Goal: Information Seeking & Learning: Check status

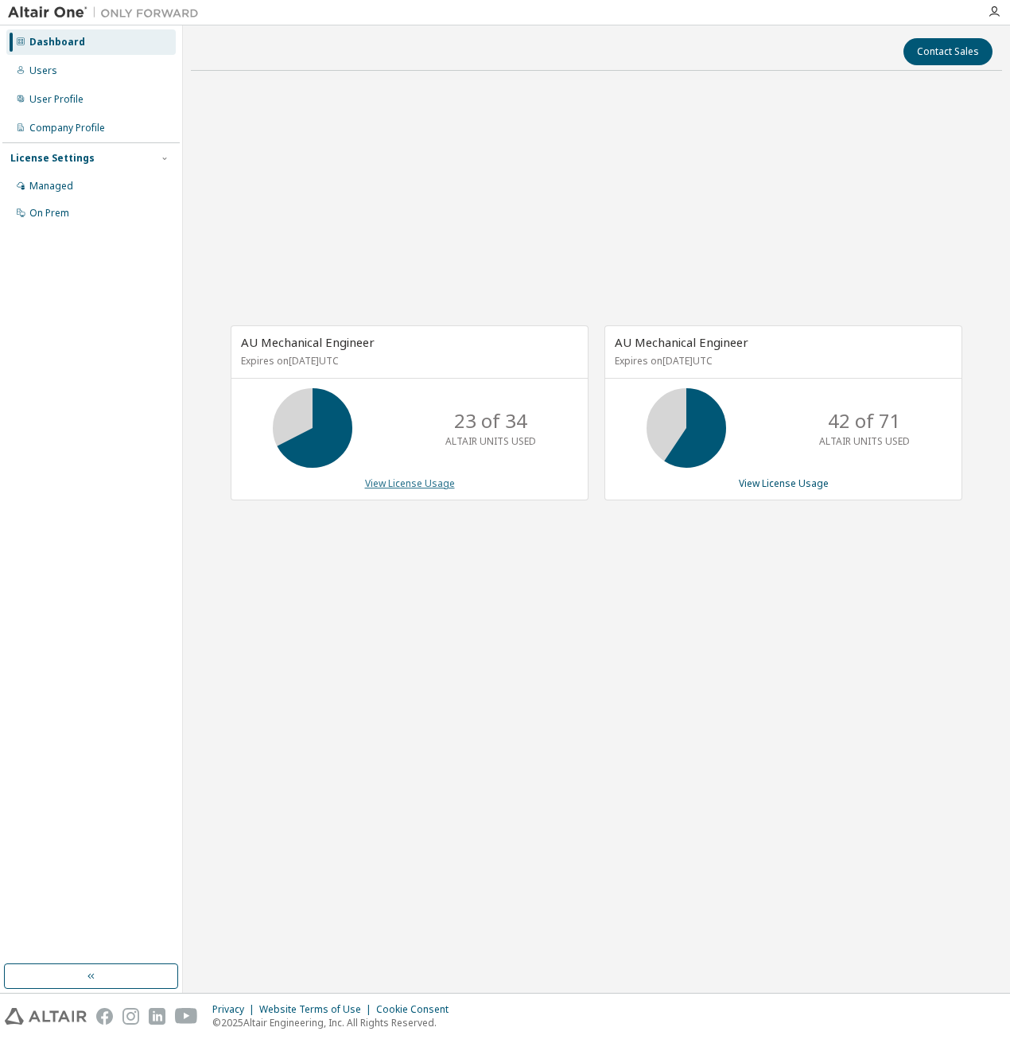
click at [393, 481] on link "View License Usage" at bounding box center [410, 483] width 90 height 14
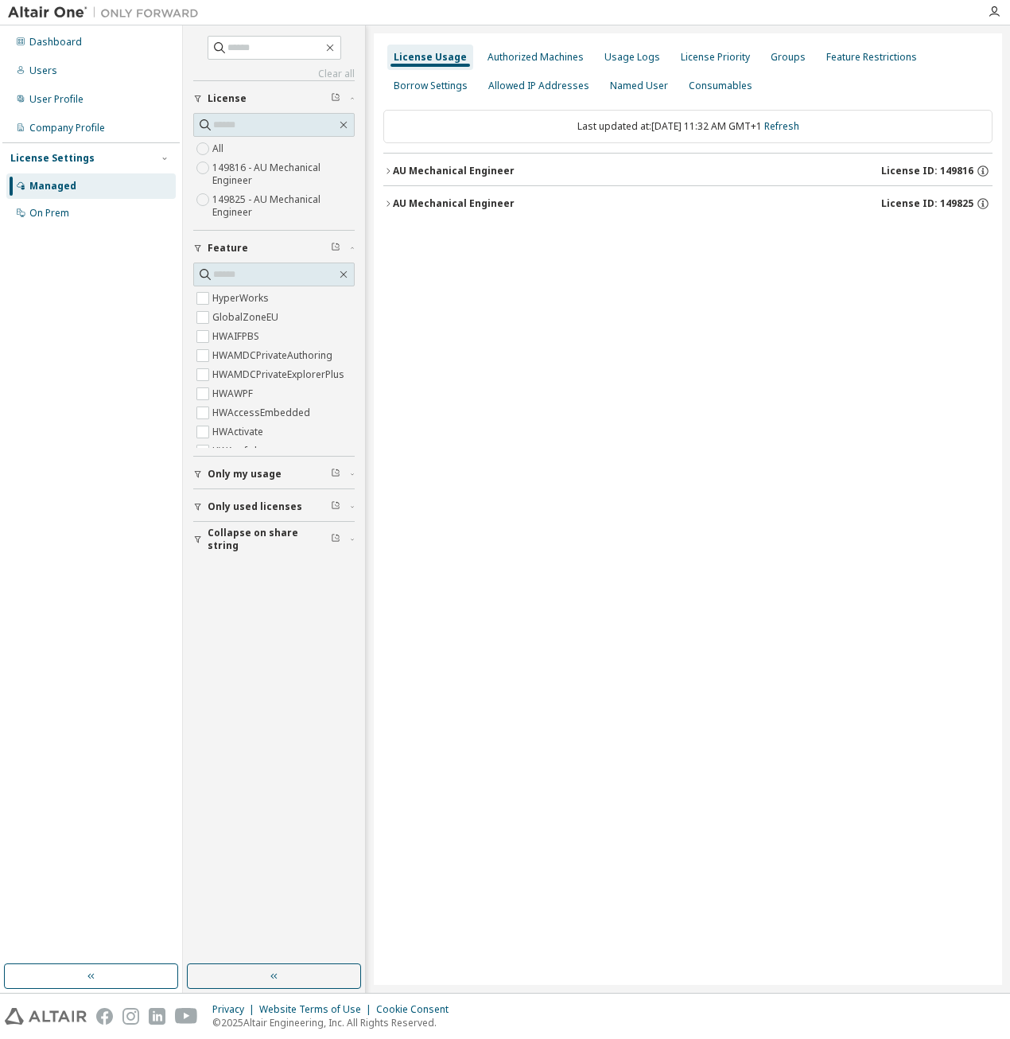
click at [391, 169] on icon "button" at bounding box center [388, 171] width 10 height 10
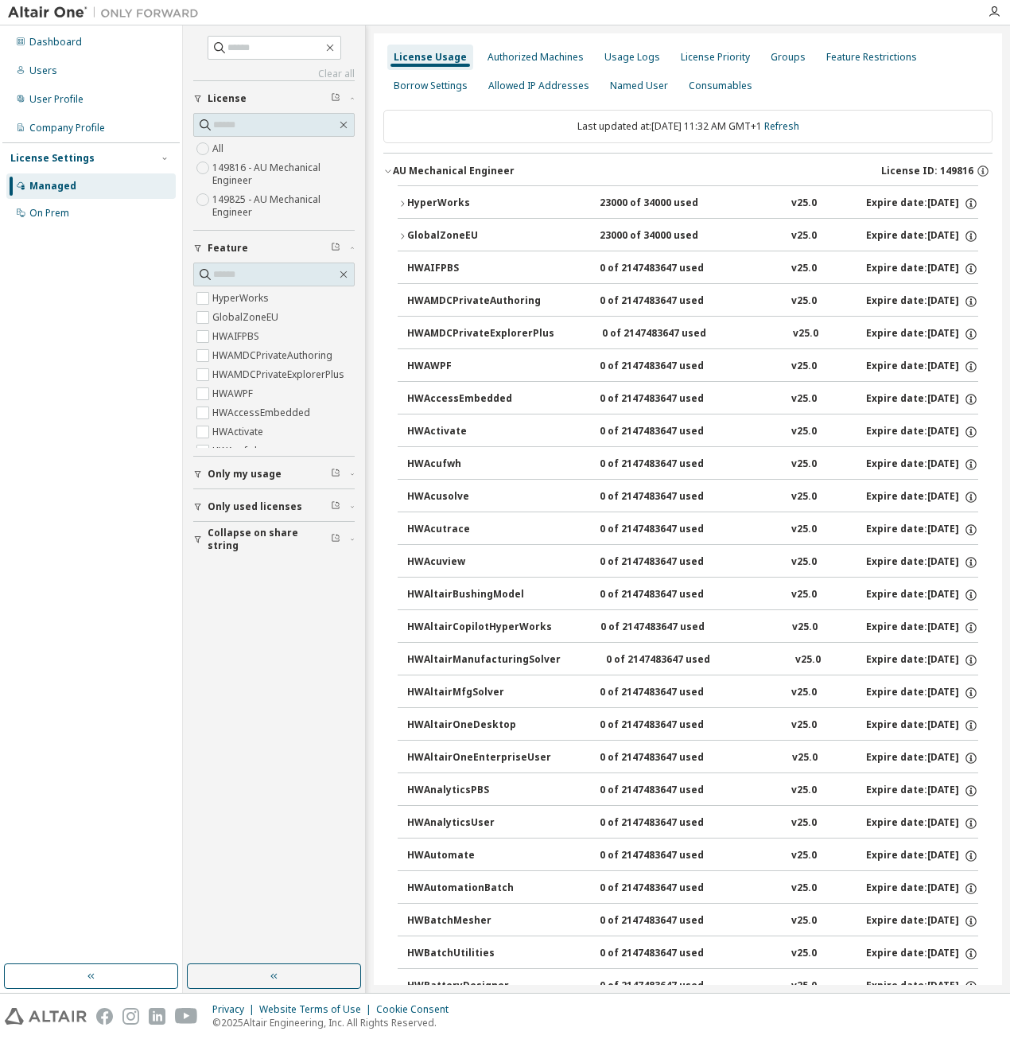
click at [383, 173] on icon "button" at bounding box center [388, 171] width 10 height 10
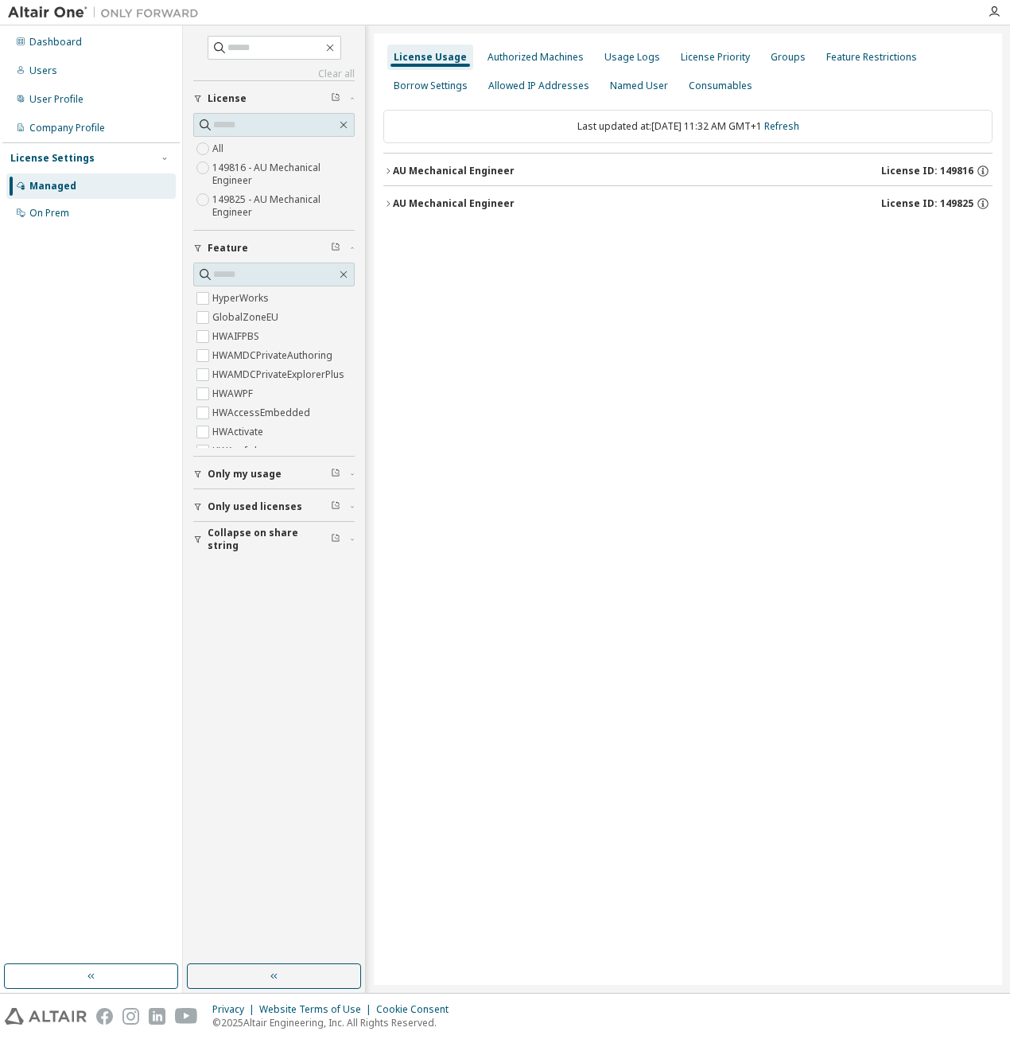
click at [394, 205] on div "AU Mechanical Engineer" at bounding box center [454, 203] width 122 height 13
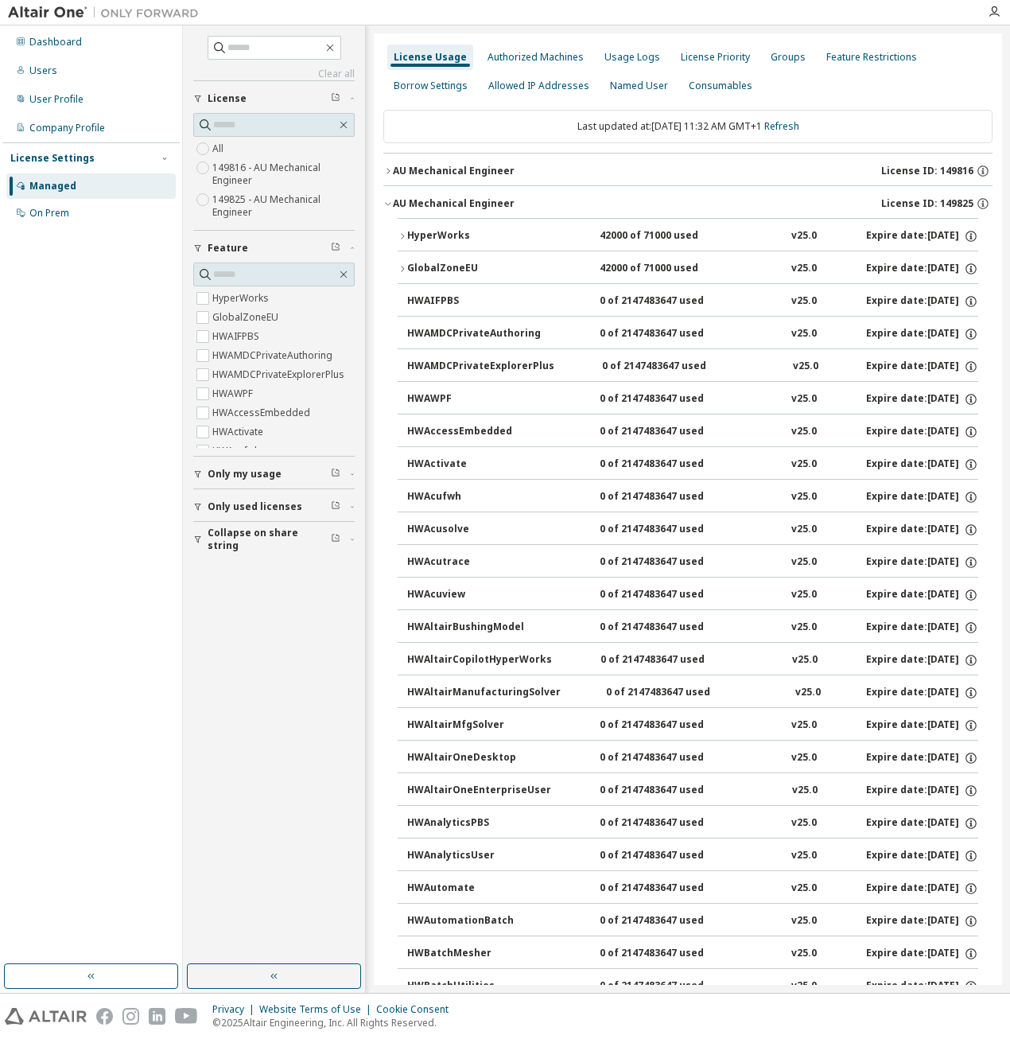
click at [394, 205] on div "AU Mechanical Engineer" at bounding box center [454, 203] width 122 height 13
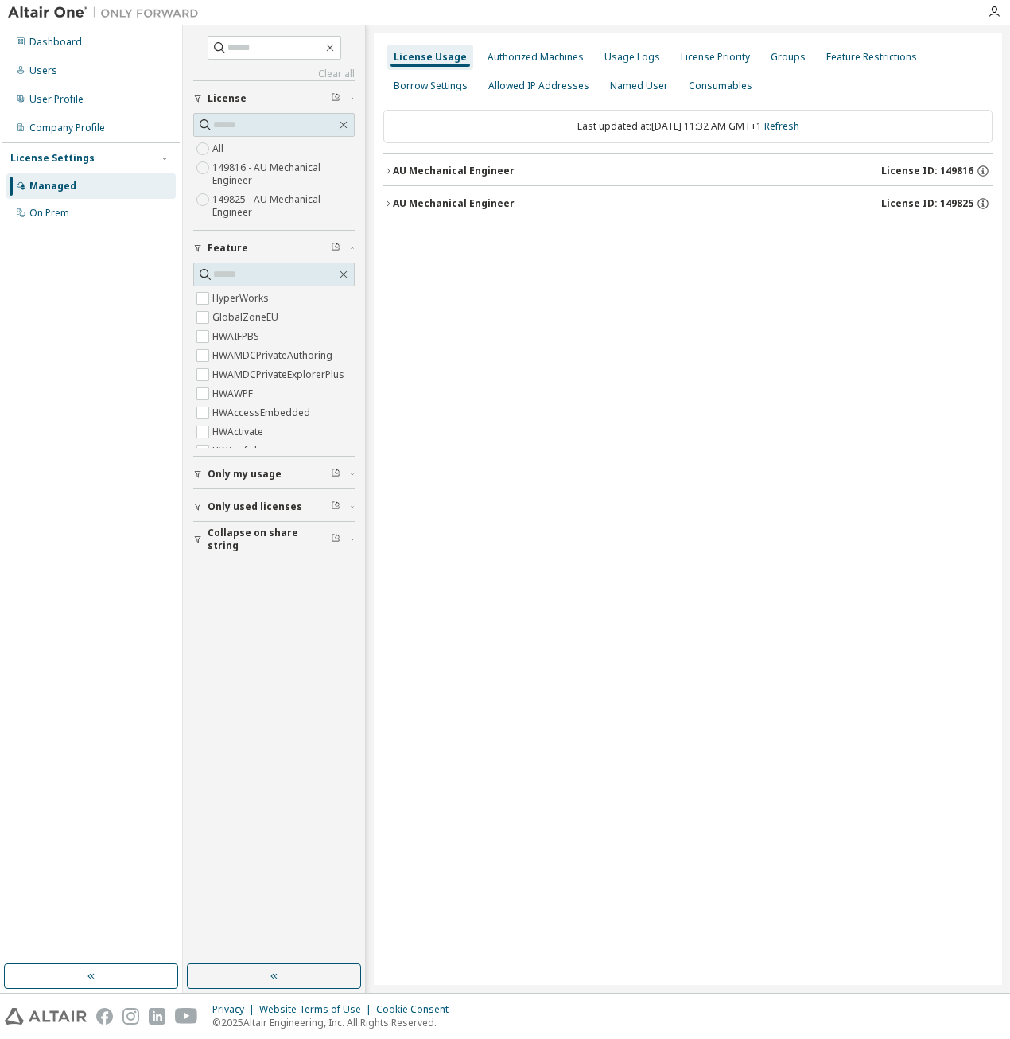
click at [384, 206] on icon "button" at bounding box center [388, 204] width 10 height 10
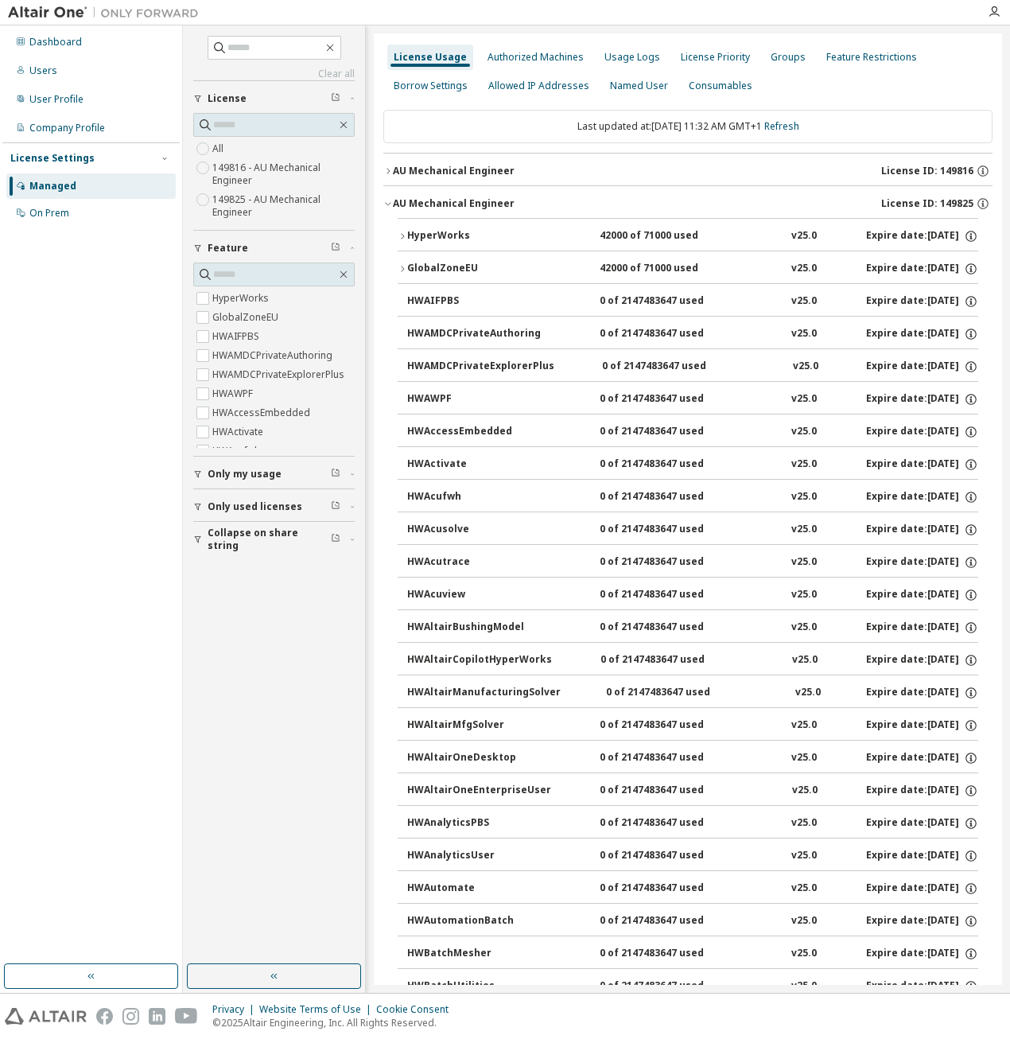
click at [393, 208] on div "AU Mechanical Engineer" at bounding box center [454, 203] width 122 height 13
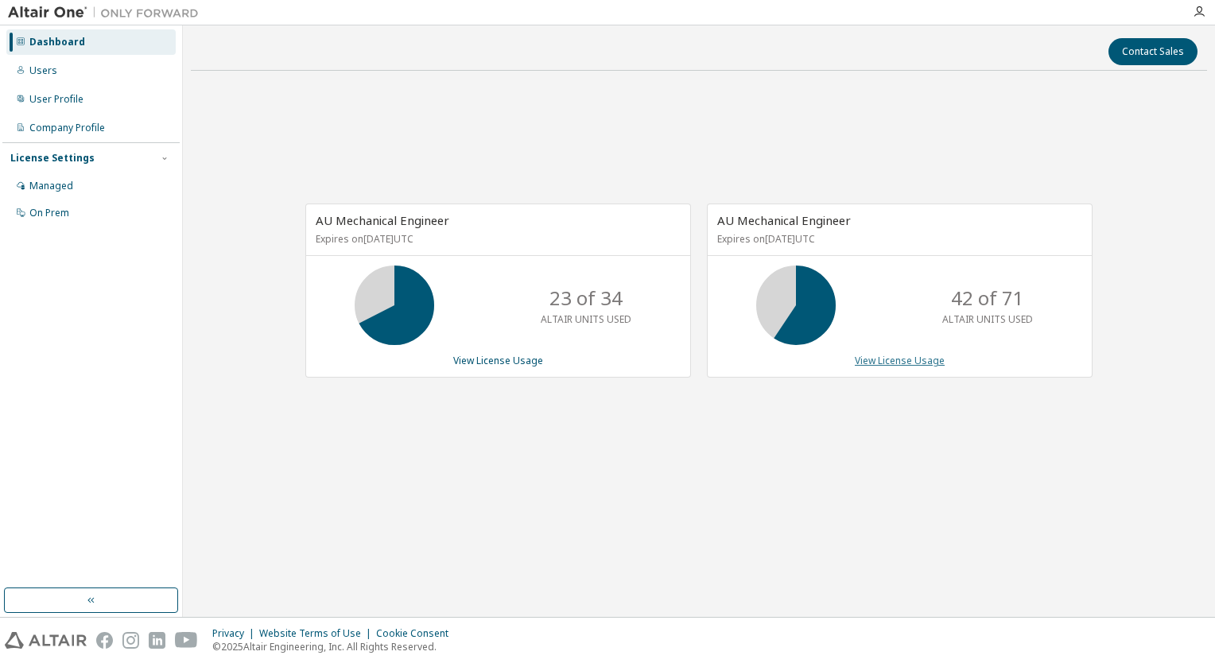
click at [919, 355] on link "View License Usage" at bounding box center [900, 361] width 90 height 14
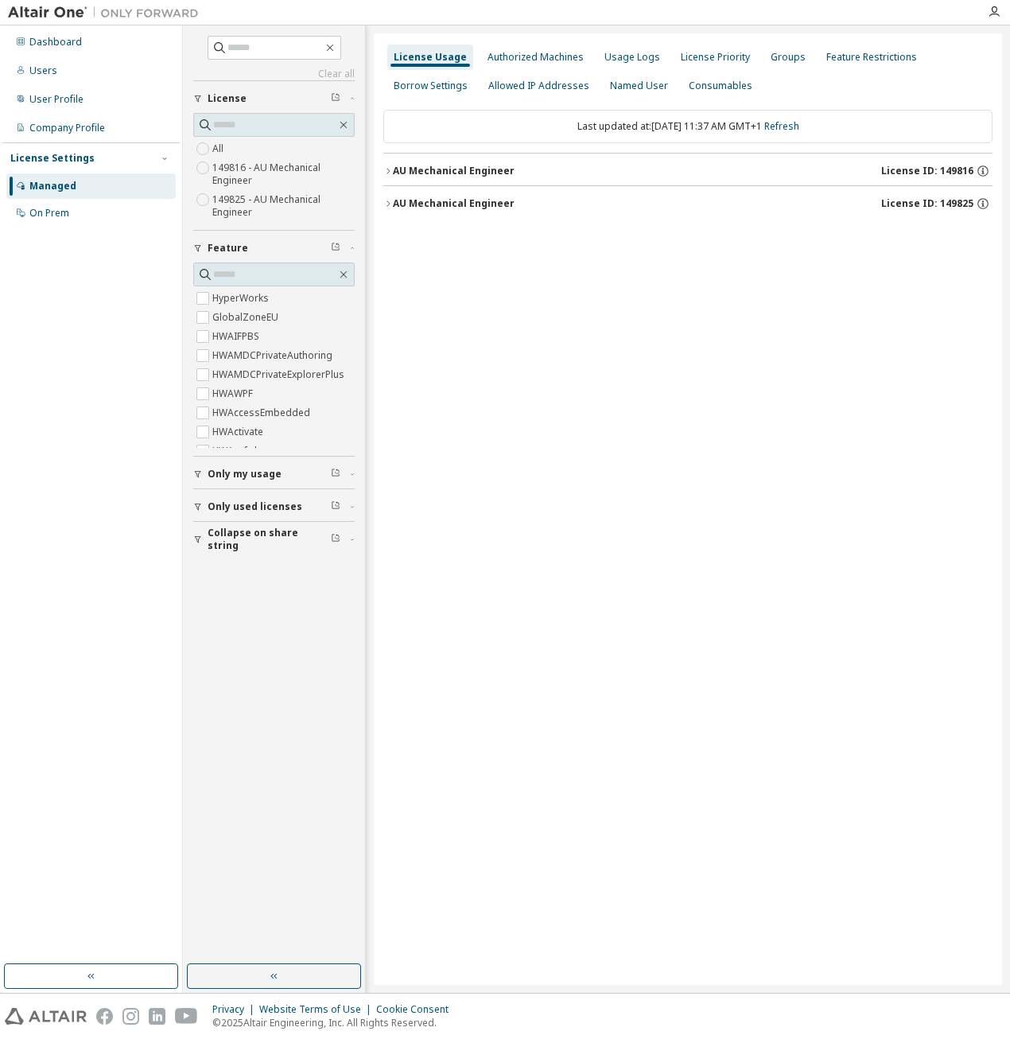
click at [528, 356] on div "License Usage Authorized Machines Usage Logs License Priority Groups Feature Re…" at bounding box center [688, 508] width 628 height 951
click at [258, 194] on label "149825 - AU Mechanical Engineer" at bounding box center [283, 206] width 142 height 32
click at [250, 173] on label "149816 - AU Mechanical Engineer" at bounding box center [283, 174] width 142 height 32
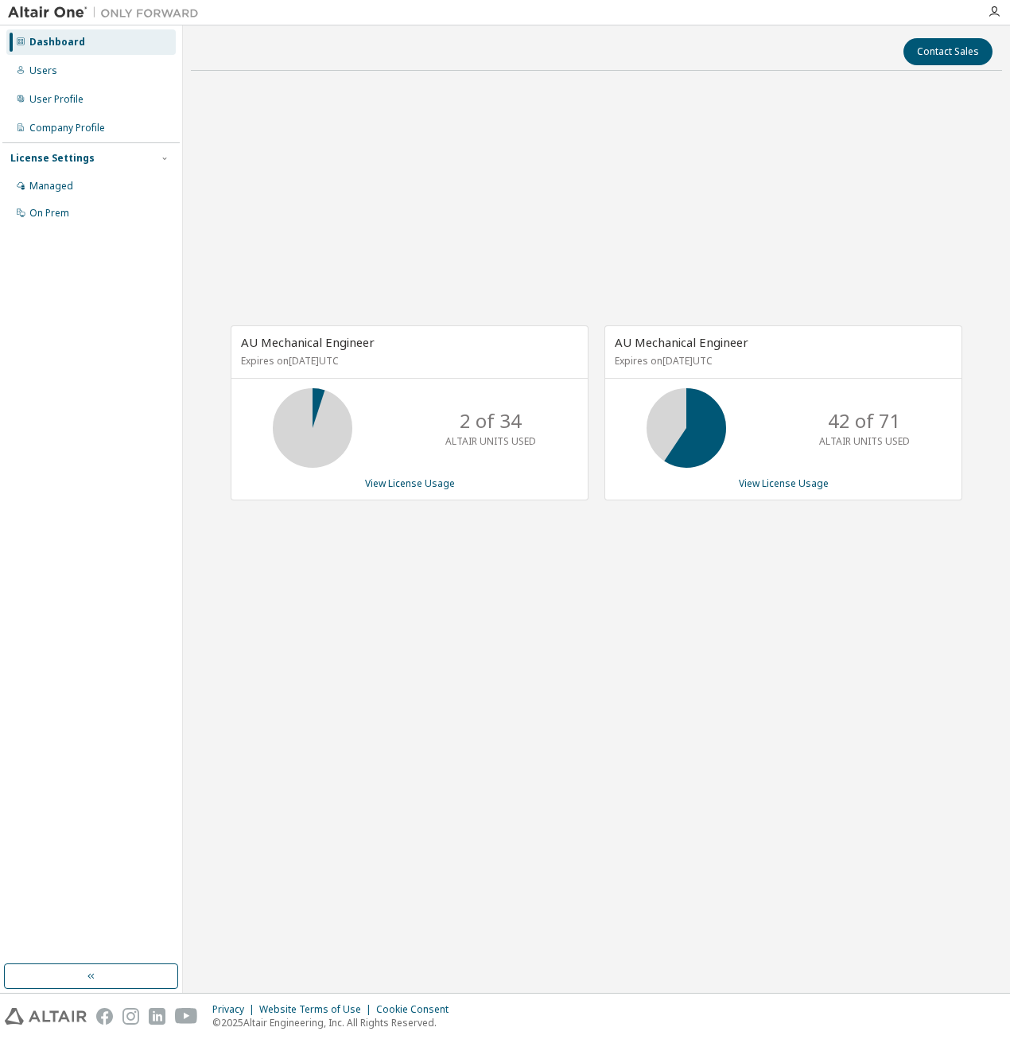
drag, startPoint x: 406, startPoint y: 369, endPoint x: 586, endPoint y: 181, distance: 260.4
click at [586, 181] on div "AU Mechanical Engineer Expires on [DATE] UTC 2 of 34 ALTAIR UNITS USED View Lic…" at bounding box center [596, 421] width 811 height 675
drag, startPoint x: 488, startPoint y: 179, endPoint x: 391, endPoint y: 260, distance: 127.1
click at [391, 260] on div "AU Mechanical Engineer Expires on [DATE] UTC 2 of 34 ALTAIR UNITS USED View Lic…" at bounding box center [596, 421] width 811 height 675
click at [409, 480] on link "View License Usage" at bounding box center [410, 483] width 90 height 14
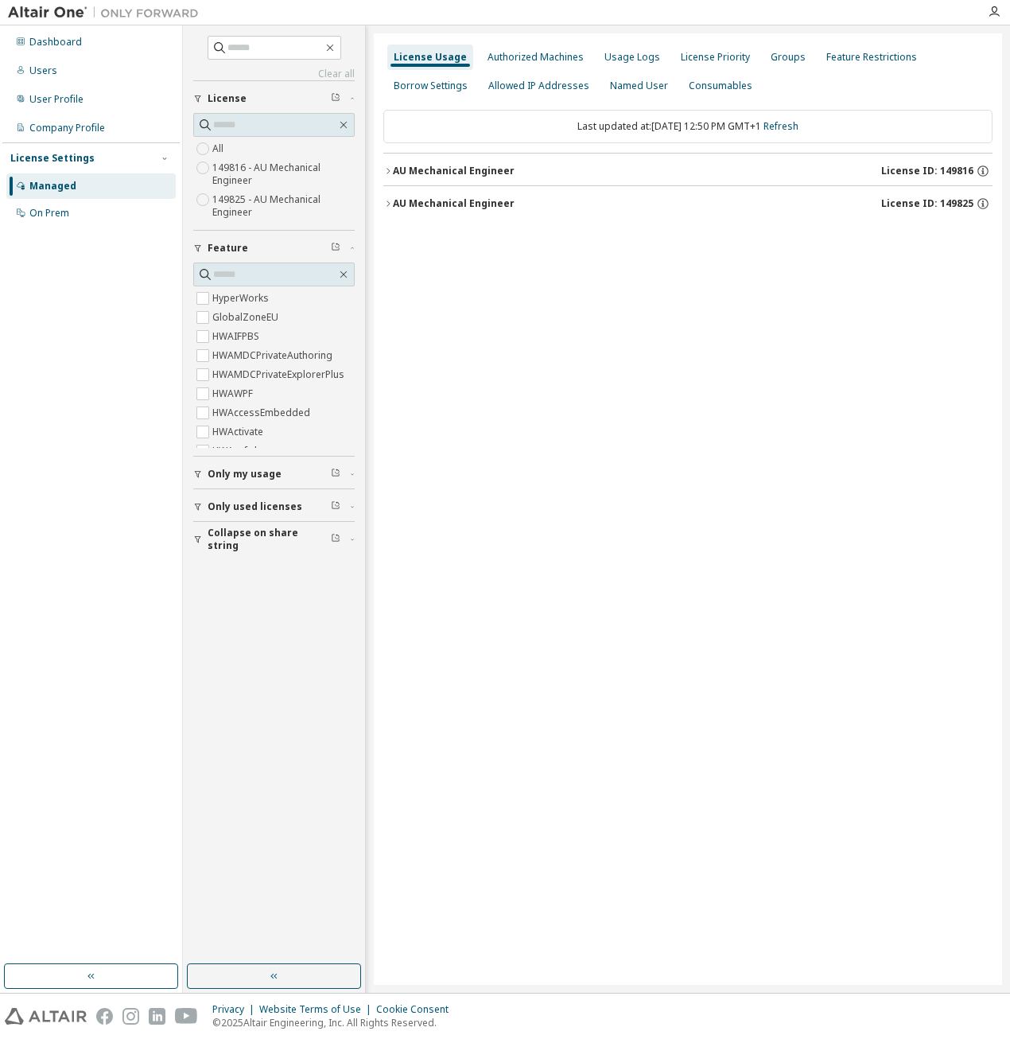
click at [426, 168] on div "AU Mechanical Engineer" at bounding box center [454, 171] width 122 height 13
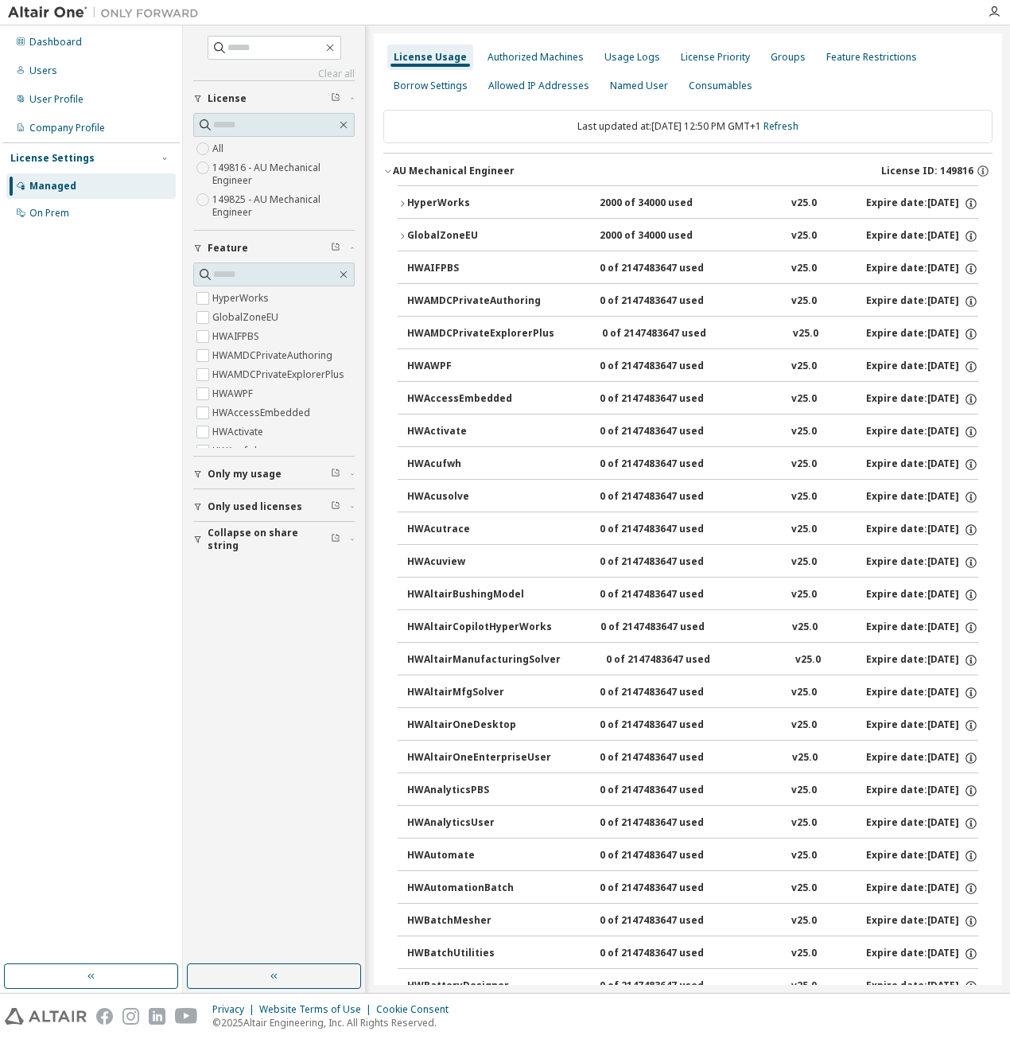
click at [426, 168] on div "AU Mechanical Engineer" at bounding box center [454, 171] width 122 height 13
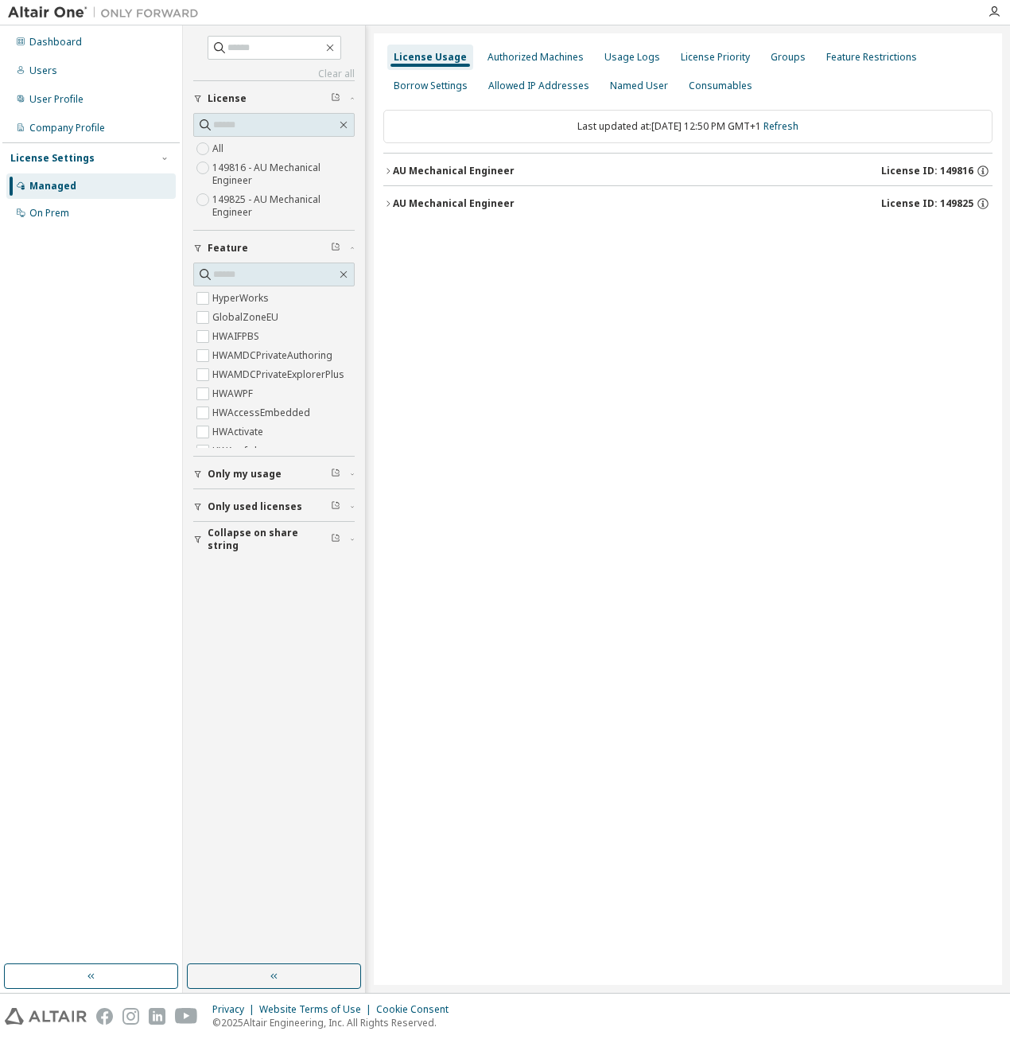
click at [426, 171] on div "AU Mechanical Engineer" at bounding box center [454, 171] width 122 height 13
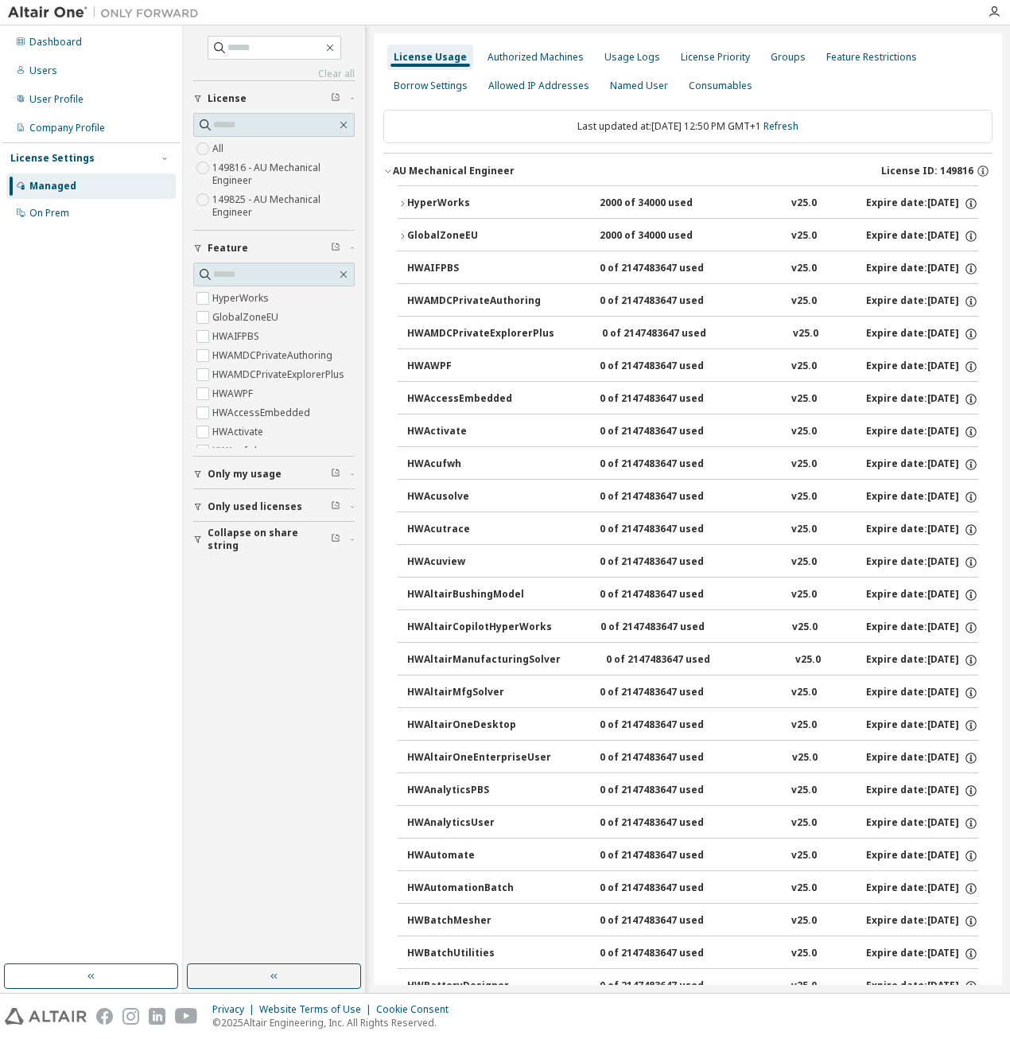
click at [449, 209] on div "HyperWorks" at bounding box center [478, 203] width 143 height 14
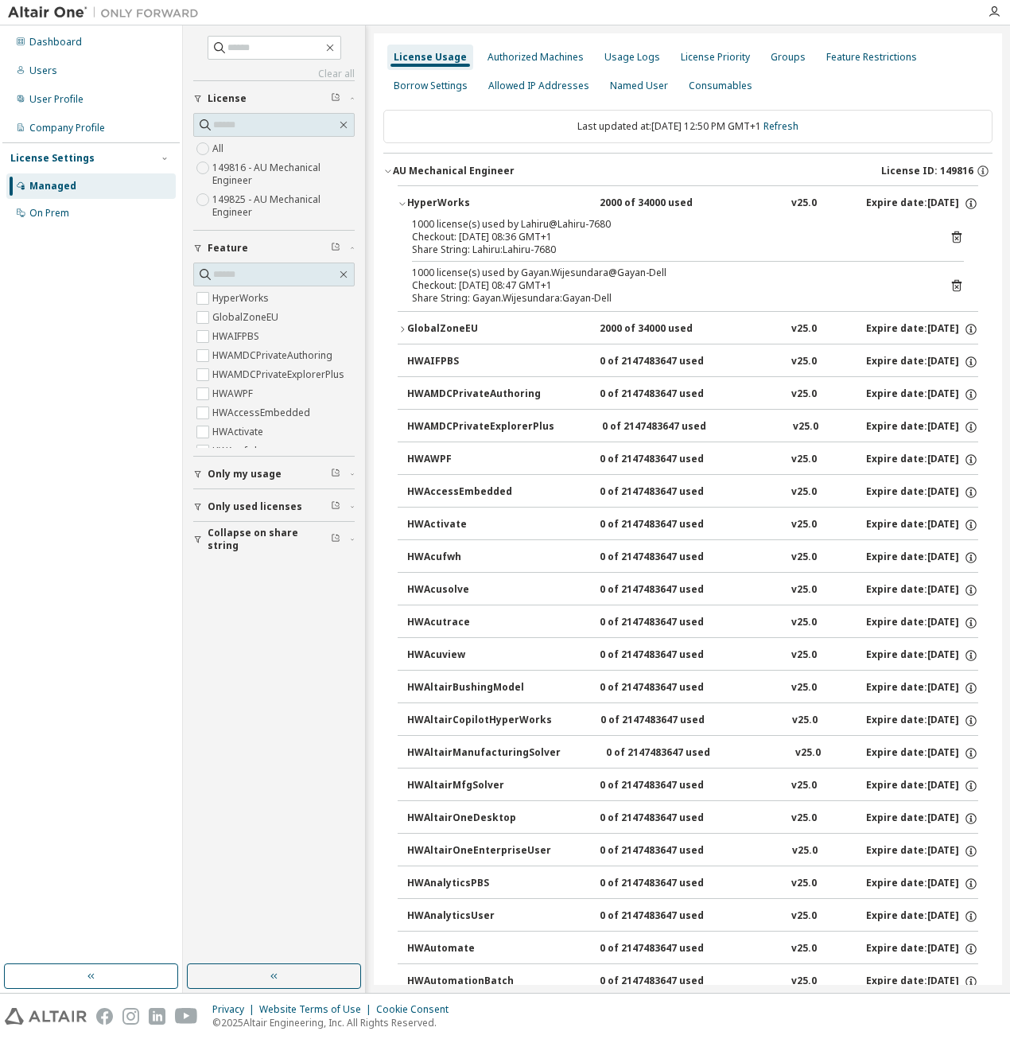
click at [259, 205] on label "149825 - AU Mechanical Engineer" at bounding box center [283, 206] width 142 height 32
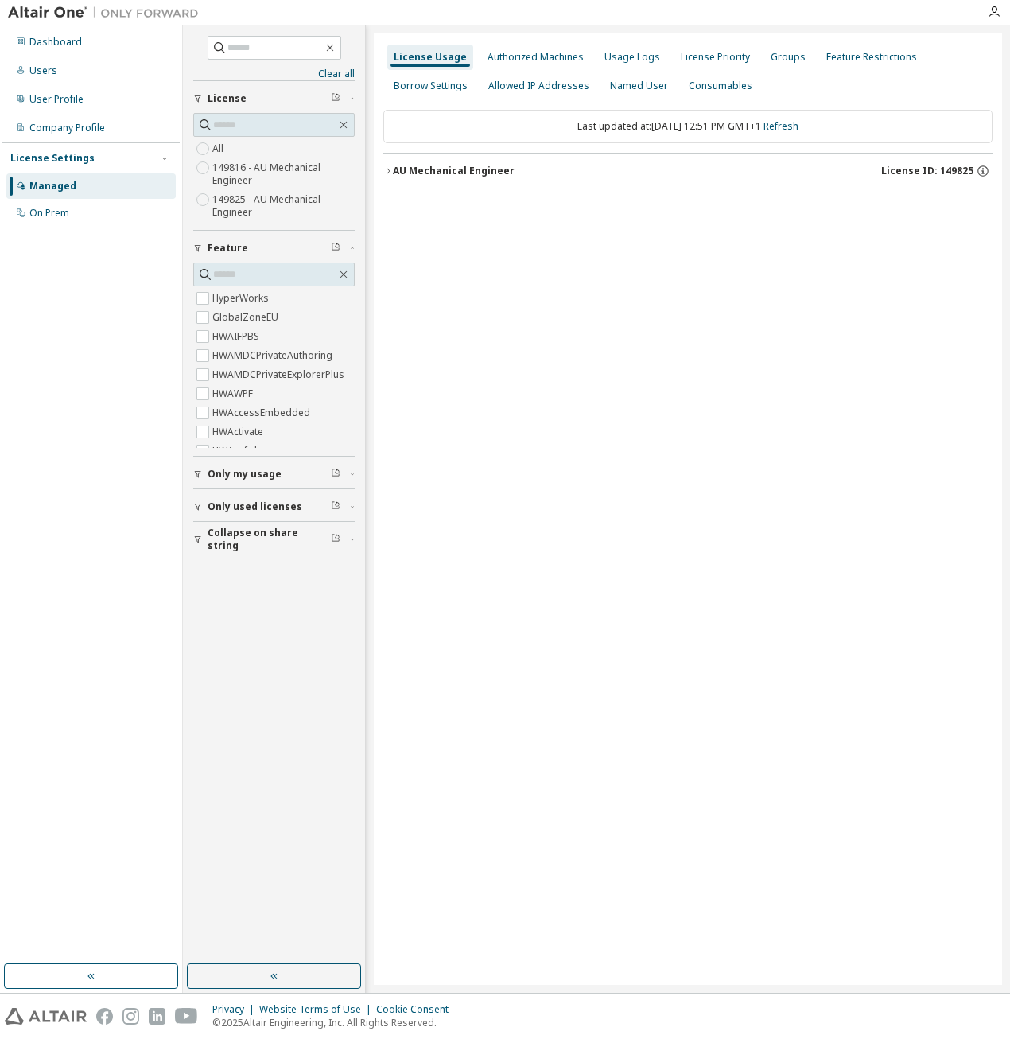
click at [407, 172] on div "AU Mechanical Engineer" at bounding box center [454, 171] width 122 height 13
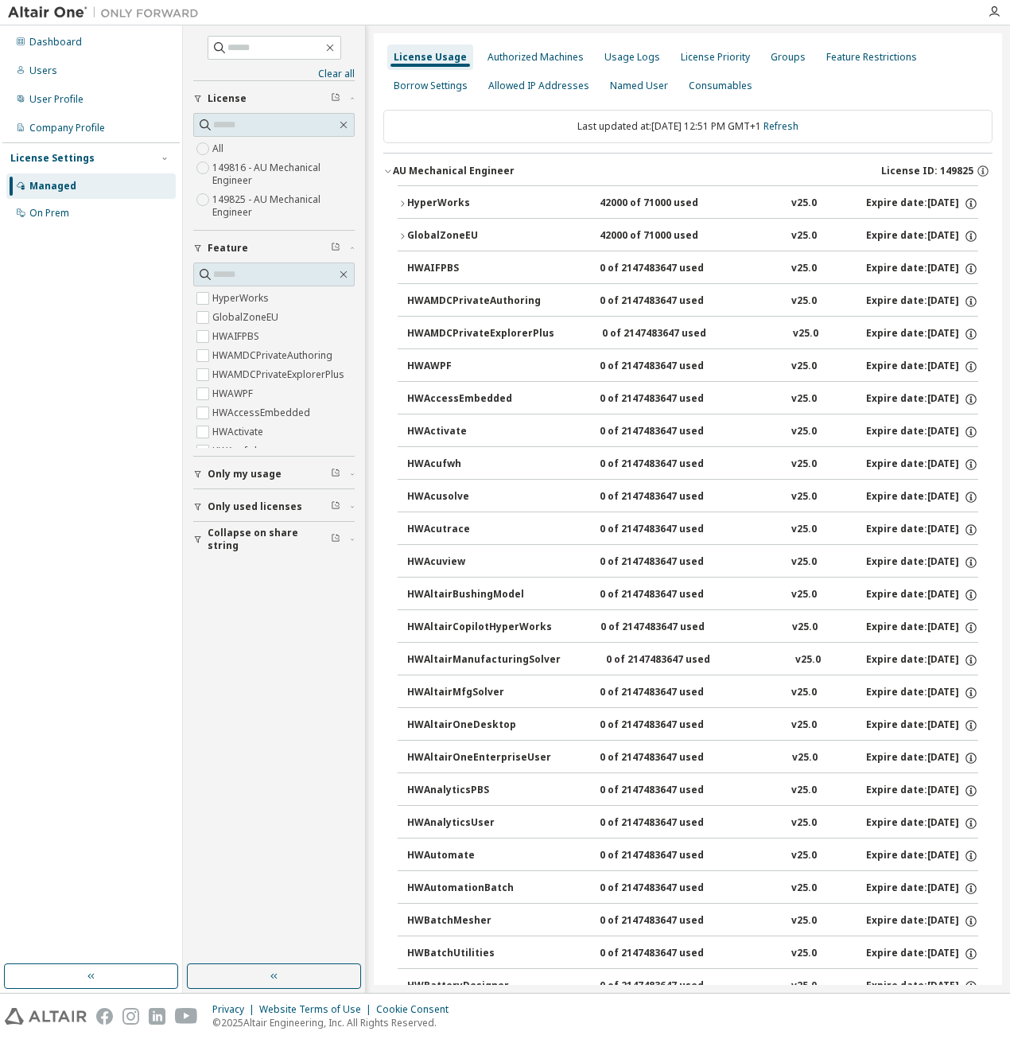
click at [426, 205] on div "HyperWorks" at bounding box center [478, 203] width 143 height 14
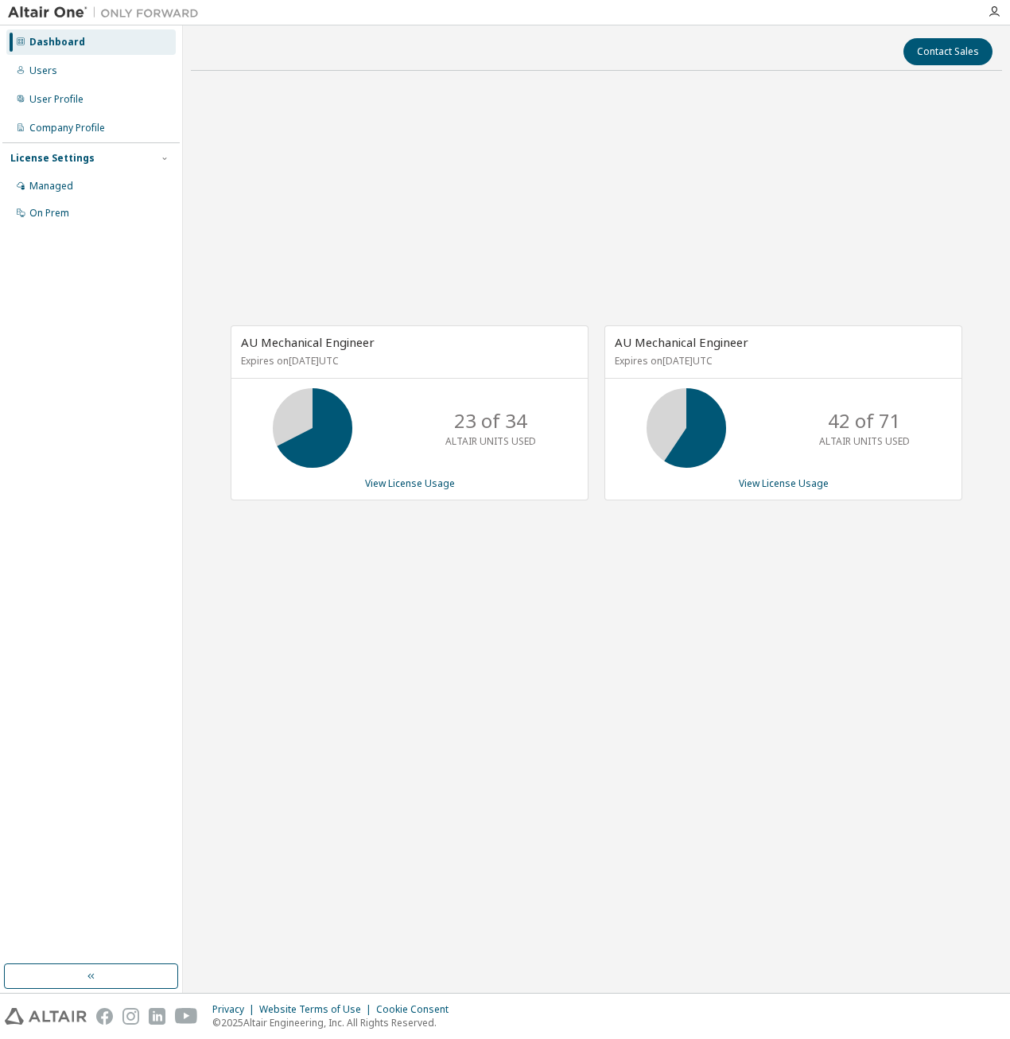
click at [398, 490] on div "AU Mechanical Engineer Expires on [DATE] UTC 23 of 34 ALTAIR UNITS USED View Li…" at bounding box center [410, 412] width 358 height 174
click at [399, 476] on link "View License Usage" at bounding box center [410, 483] width 90 height 14
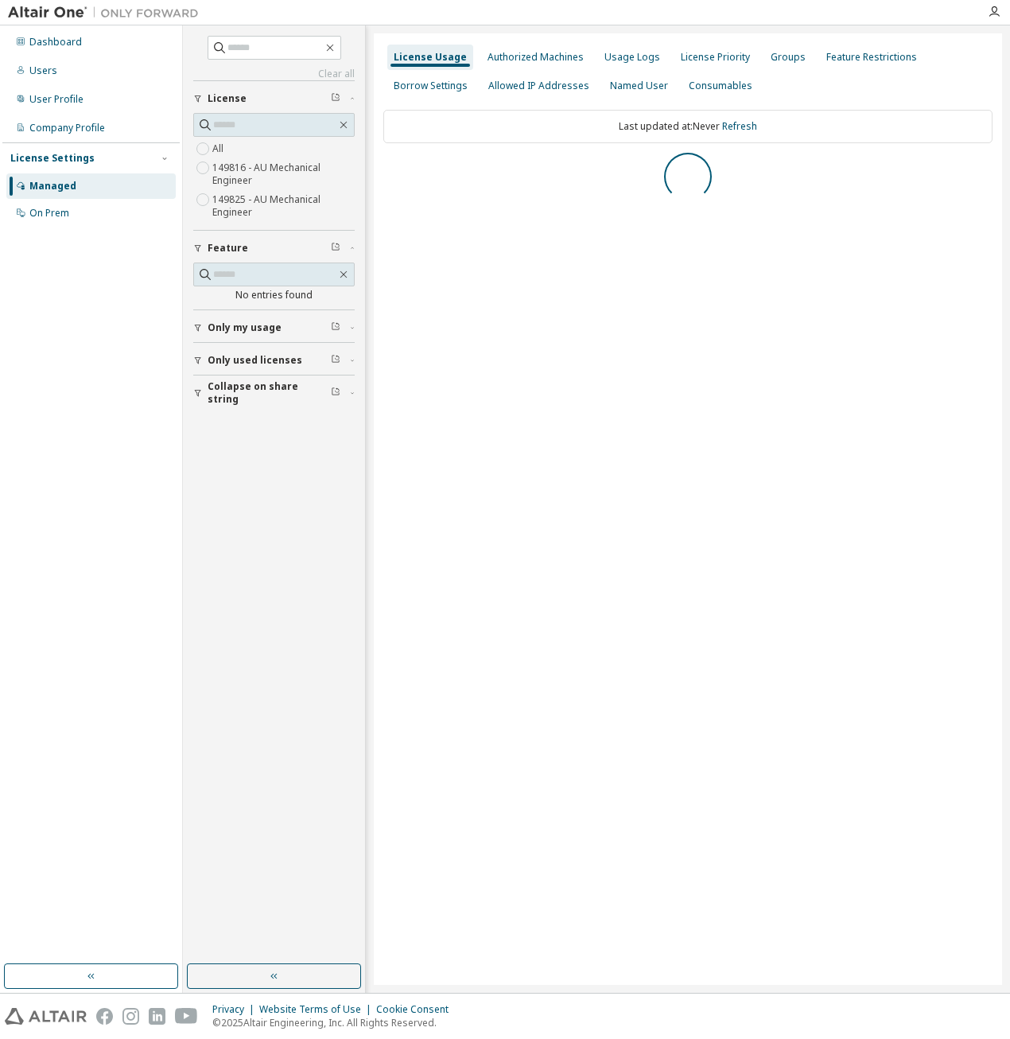
click at [220, 177] on label "149816 - AU Mechanical Engineer" at bounding box center [283, 174] width 142 height 32
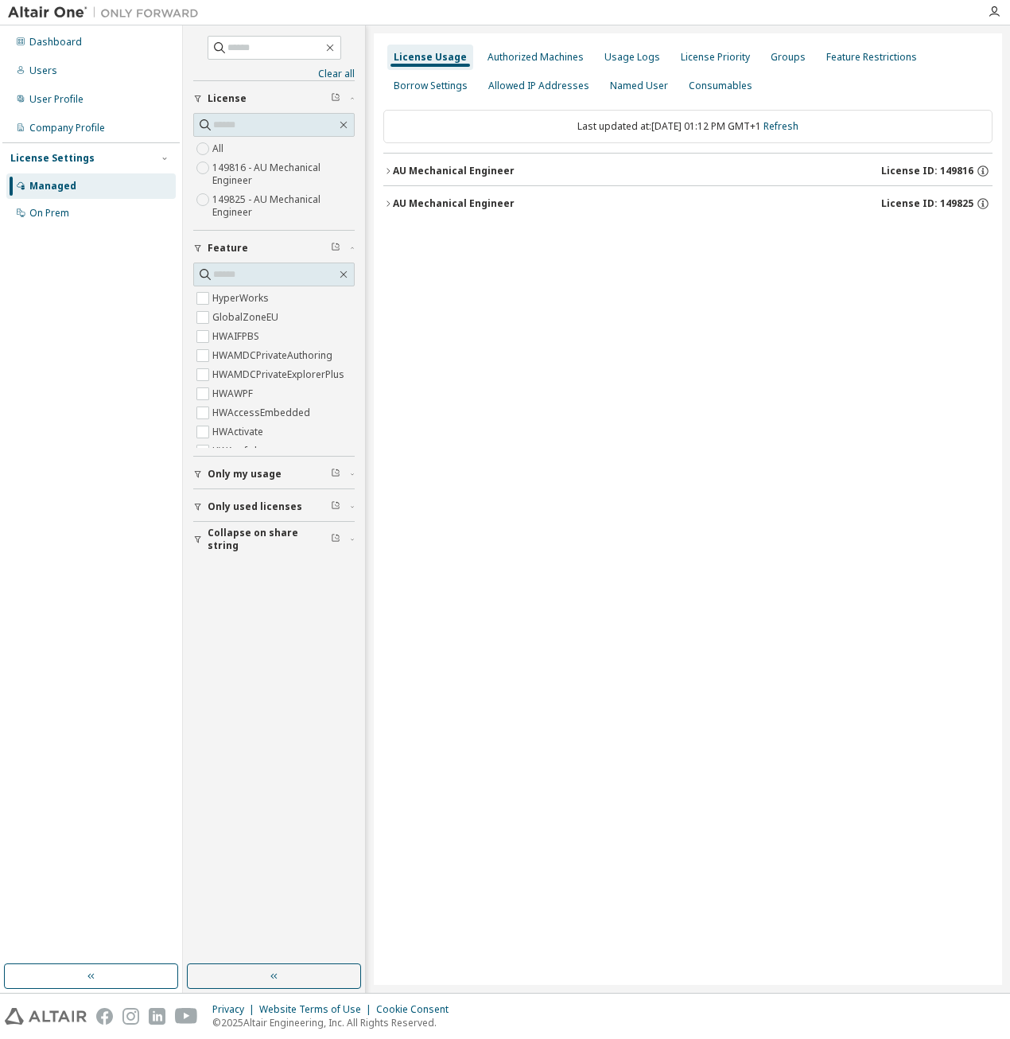
click at [226, 203] on label "149825 - AU Mechanical Engineer" at bounding box center [283, 206] width 142 height 32
click at [390, 169] on icon "button" at bounding box center [388, 171] width 10 height 10
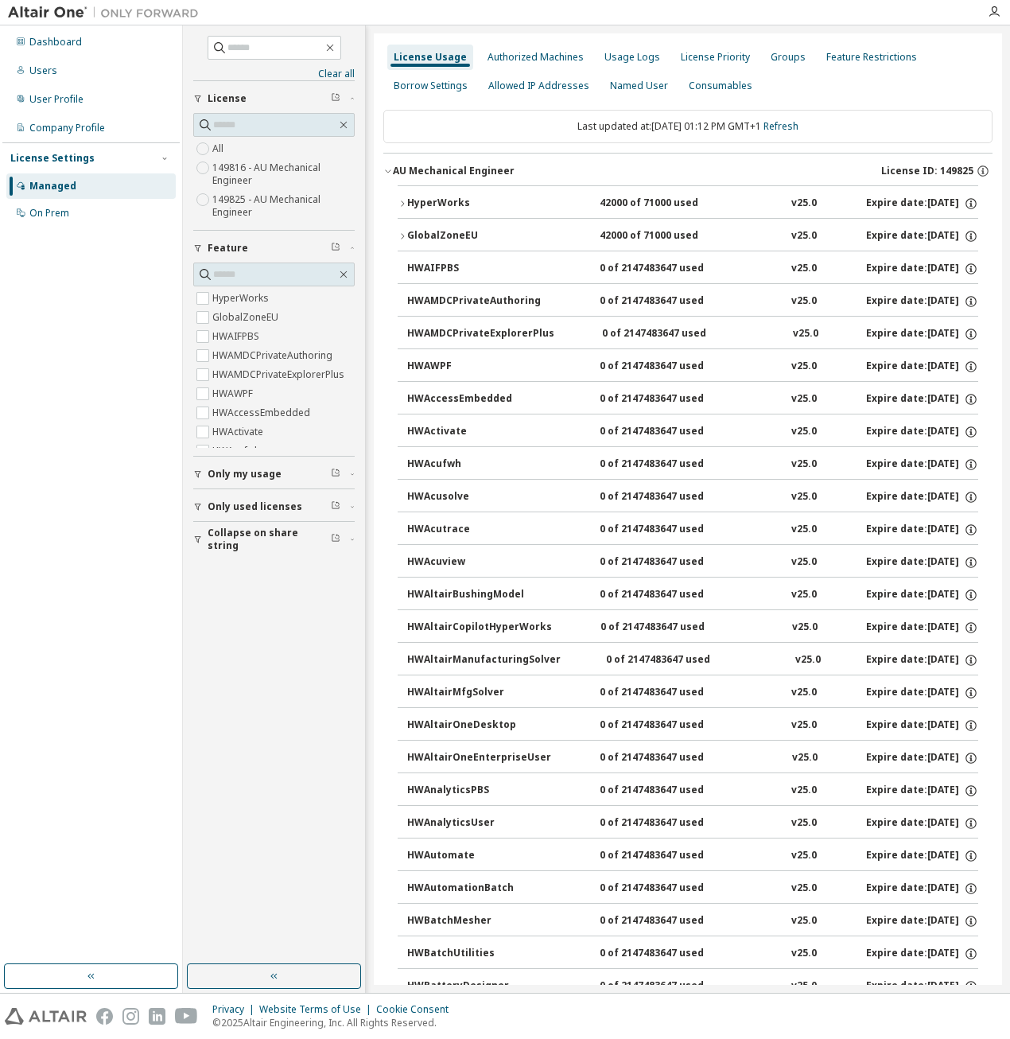
click at [424, 204] on div "HyperWorks" at bounding box center [478, 203] width 143 height 14
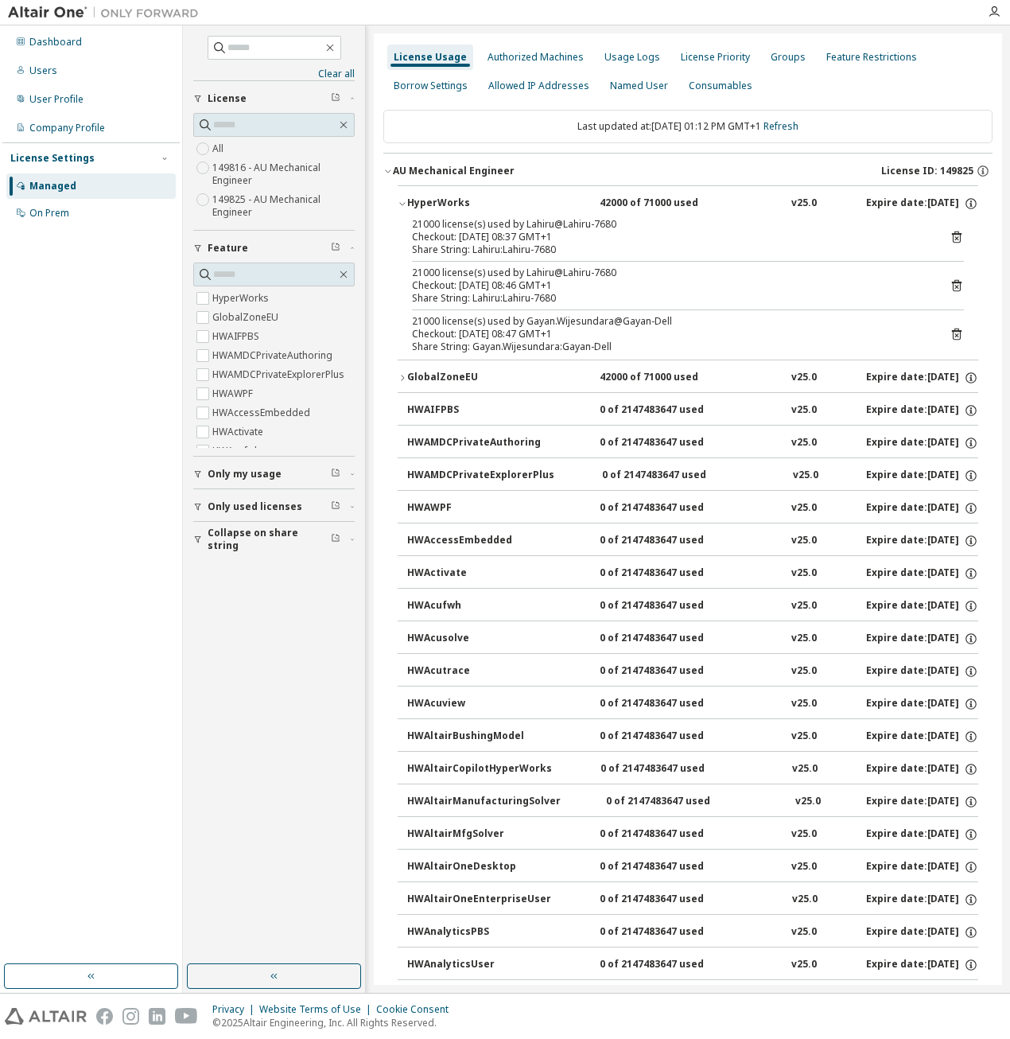
click at [424, 204] on div "HyperWorks" at bounding box center [478, 203] width 143 height 14
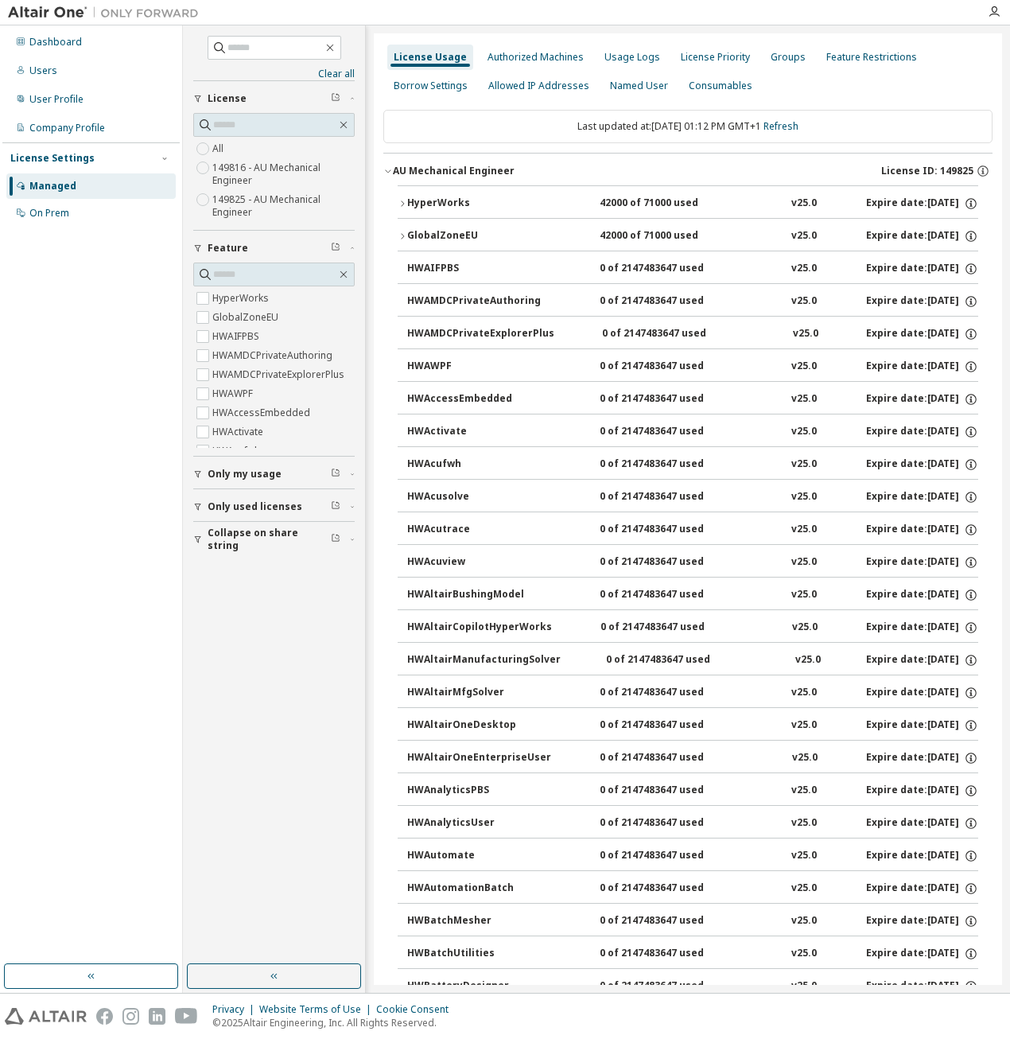
click at [258, 195] on label "149825 - AU Mechanical Engineer" at bounding box center [283, 206] width 142 height 32
click at [253, 169] on label "149816 - AU Mechanical Engineer" at bounding box center [283, 174] width 142 height 32
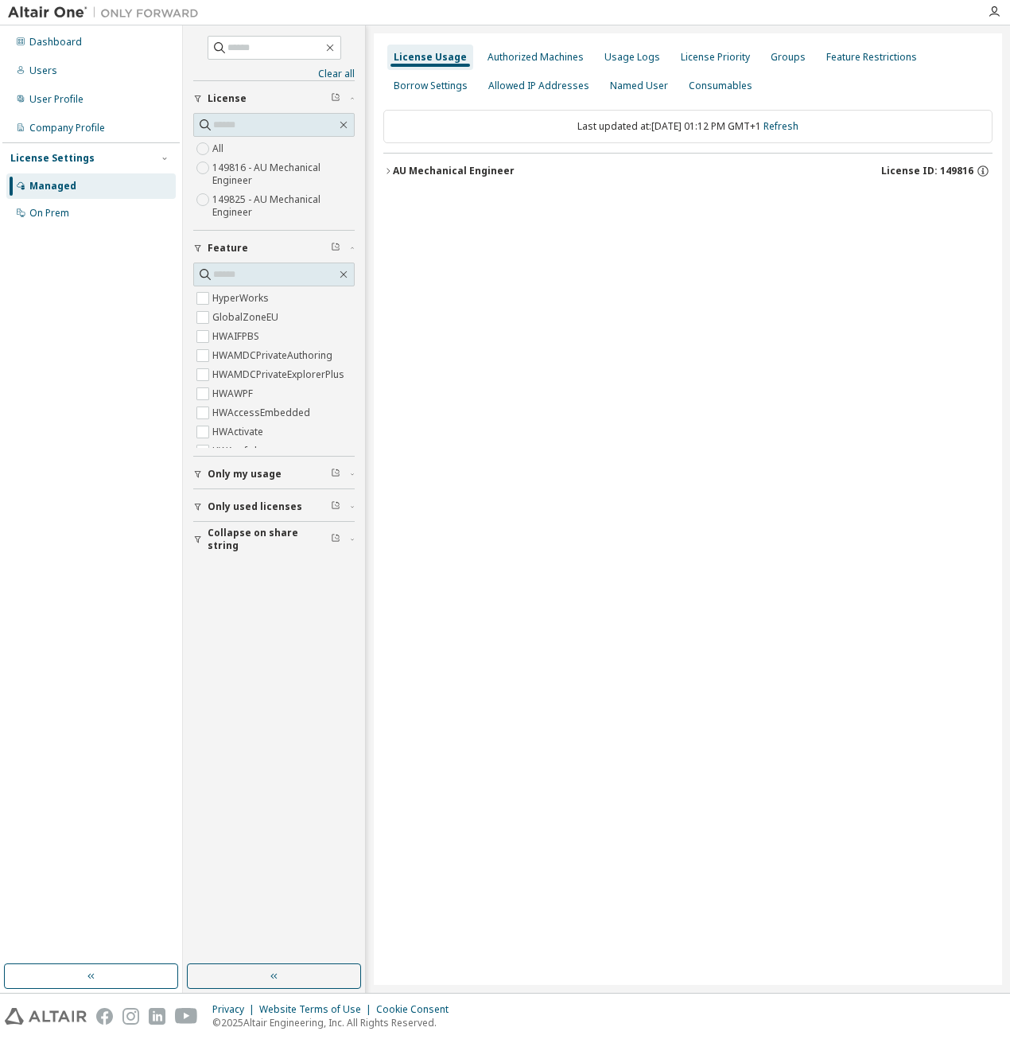
click at [410, 168] on div "AU Mechanical Engineer" at bounding box center [454, 171] width 122 height 13
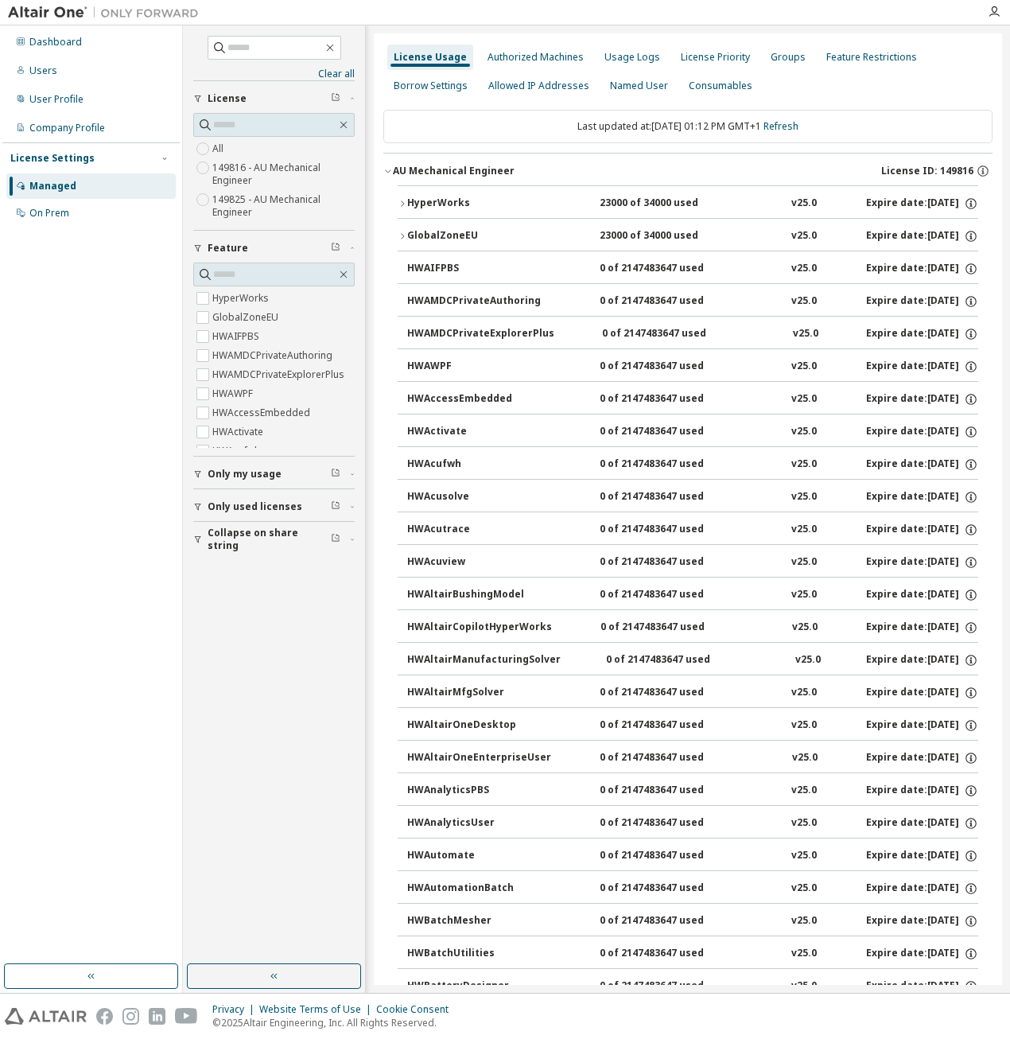
click at [426, 208] on div "HyperWorks" at bounding box center [478, 203] width 143 height 14
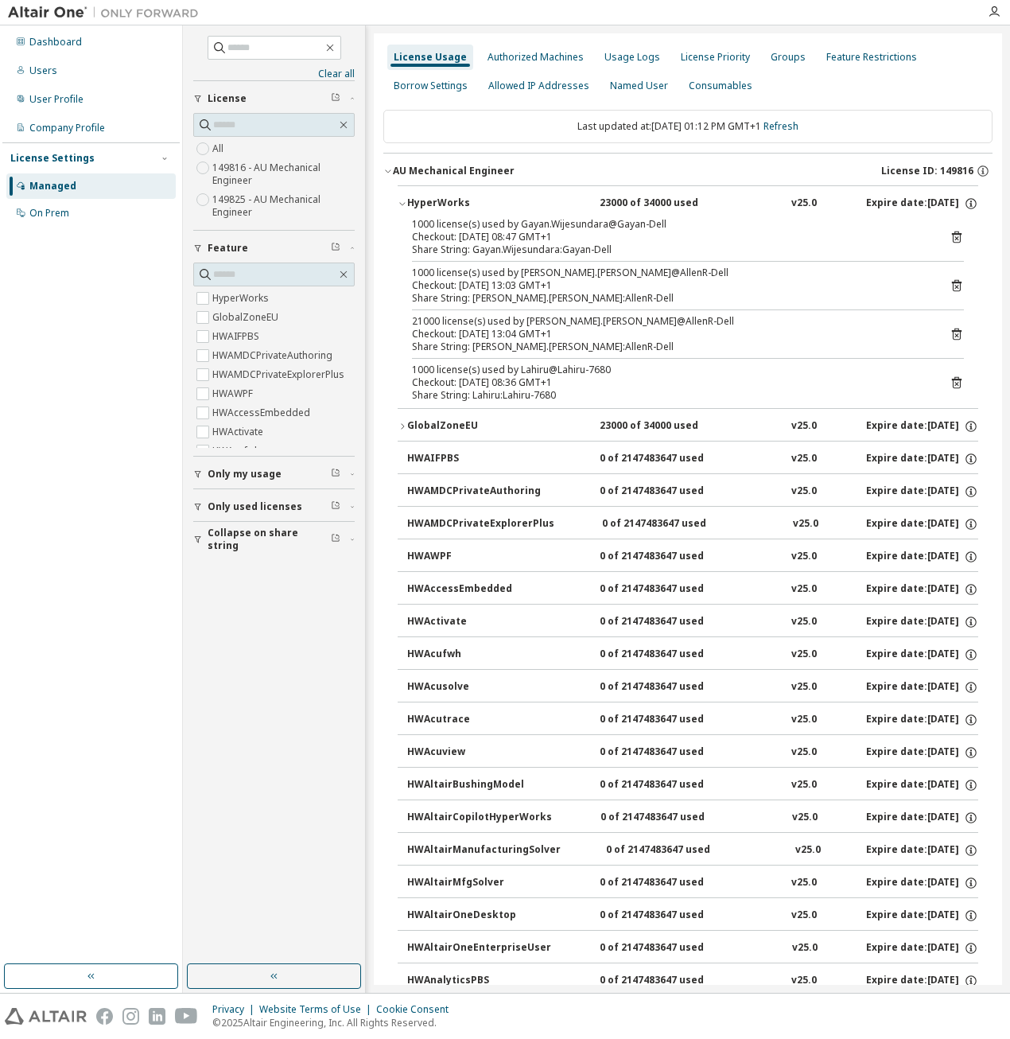
click at [426, 208] on div "HyperWorks" at bounding box center [478, 203] width 143 height 14
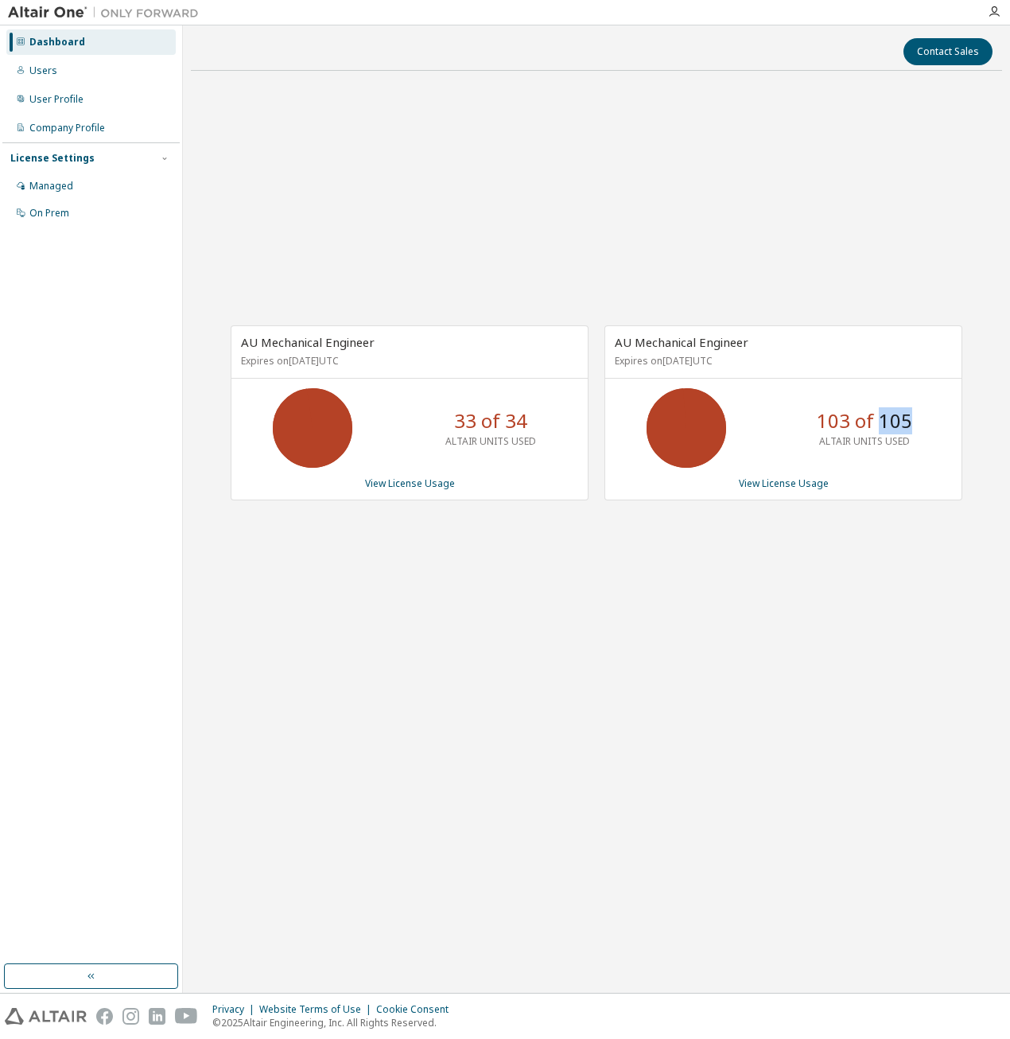
drag, startPoint x: 912, startPoint y: 418, endPoint x: 877, endPoint y: 422, distance: 35.2
click at [877, 422] on div "103 of 105 ALTAIR UNITS USED" at bounding box center [864, 428] width 127 height 80
drag, startPoint x: 359, startPoint y: 363, endPoint x: 383, endPoint y: 363, distance: 23.9
click at [383, 363] on p "Expires on [DATE] UTC" at bounding box center [407, 361] width 333 height 14
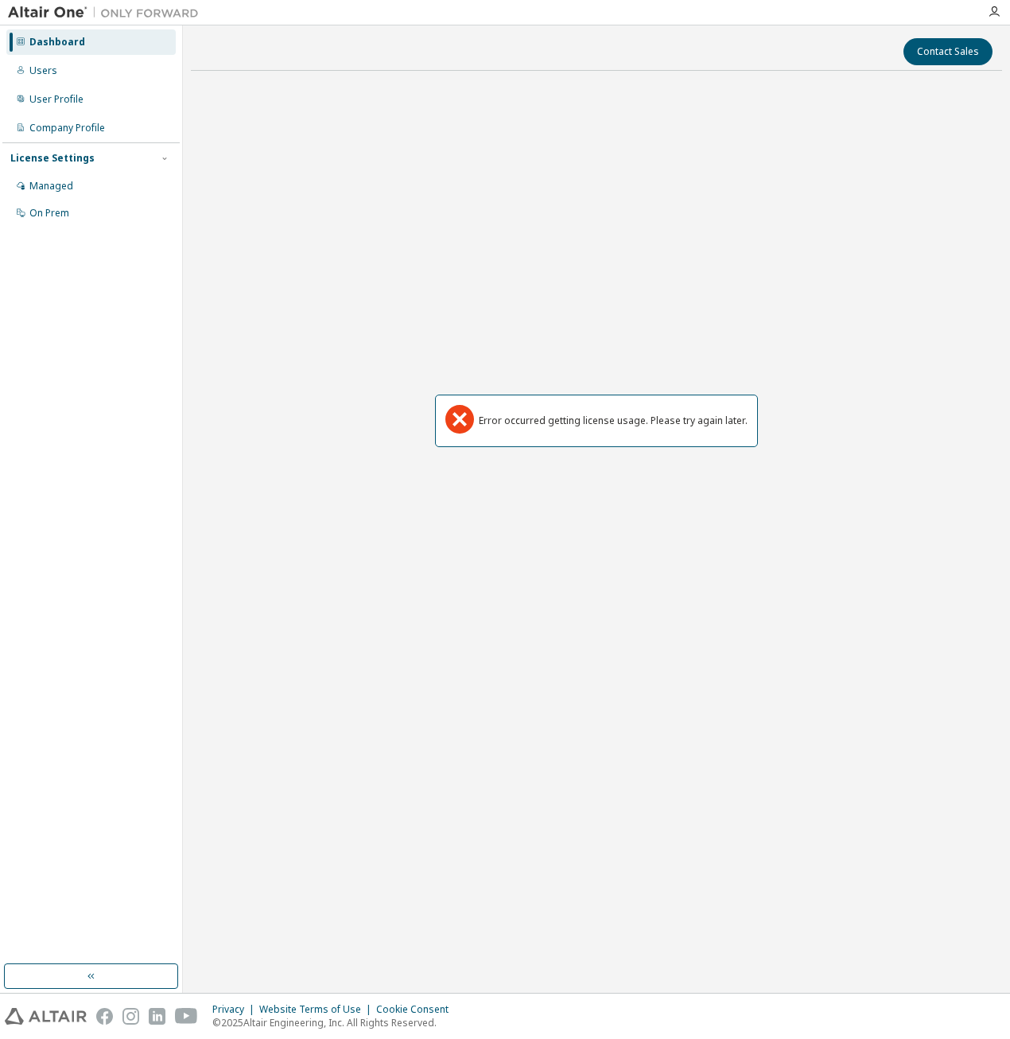
click at [157, 837] on div "Dashboard Users User Profile Company Profile License Settings Managed On Prem" at bounding box center [90, 495] width 177 height 934
